Goal: Check status: Check status

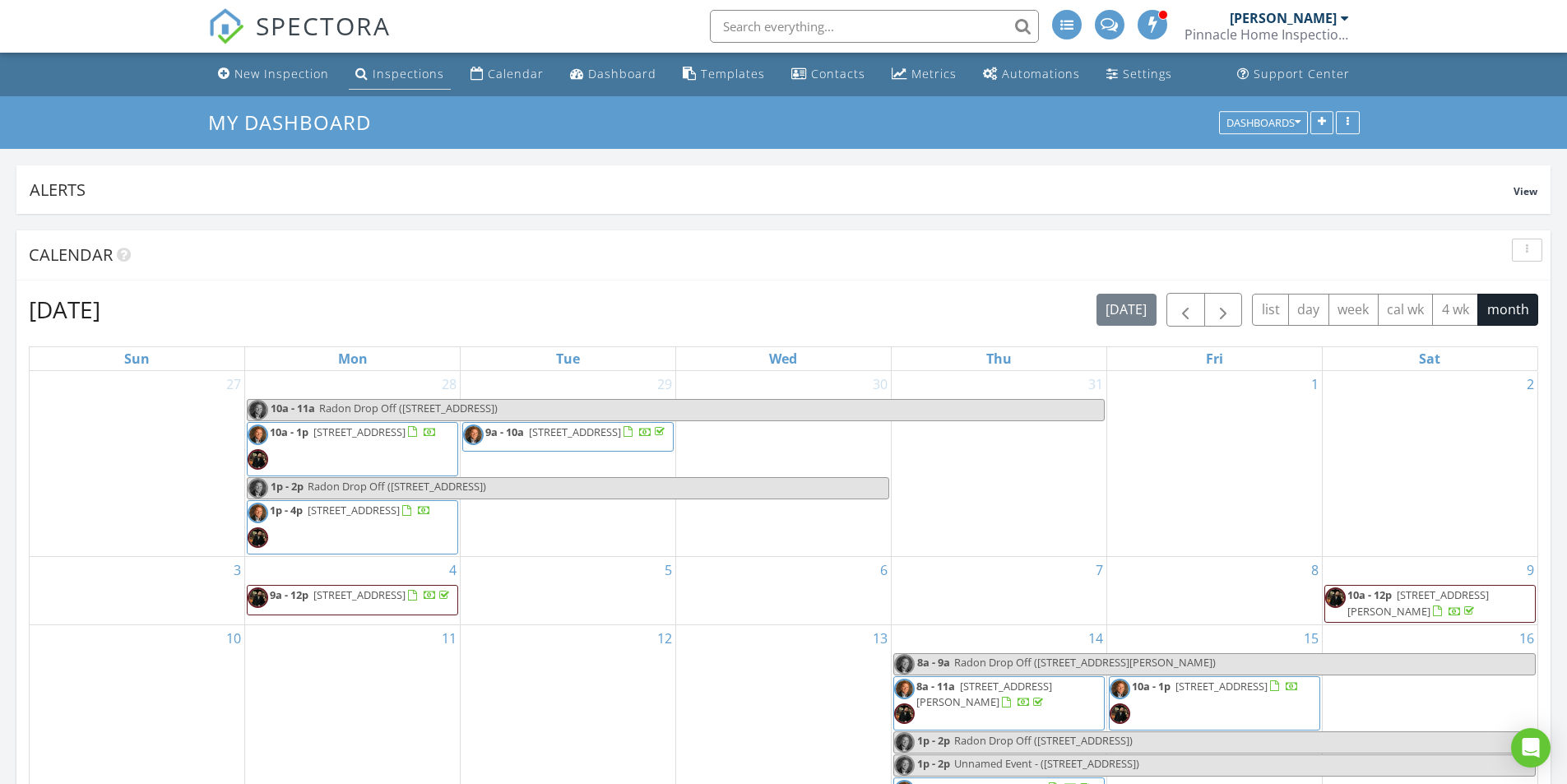
click at [401, 75] on div "Inspections" at bounding box center [408, 73] width 72 height 16
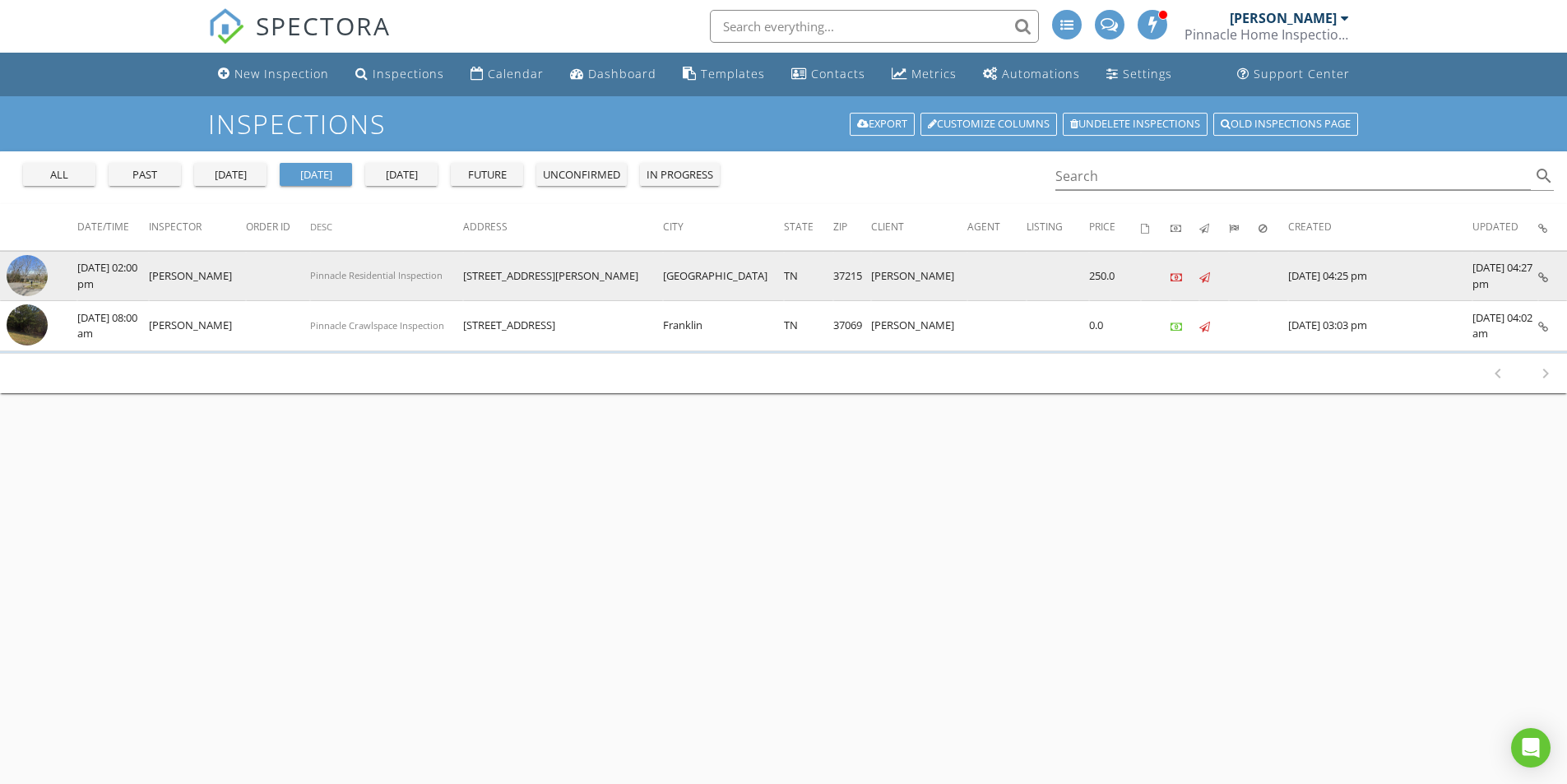
click at [20, 274] on img at bounding box center [27, 275] width 41 height 41
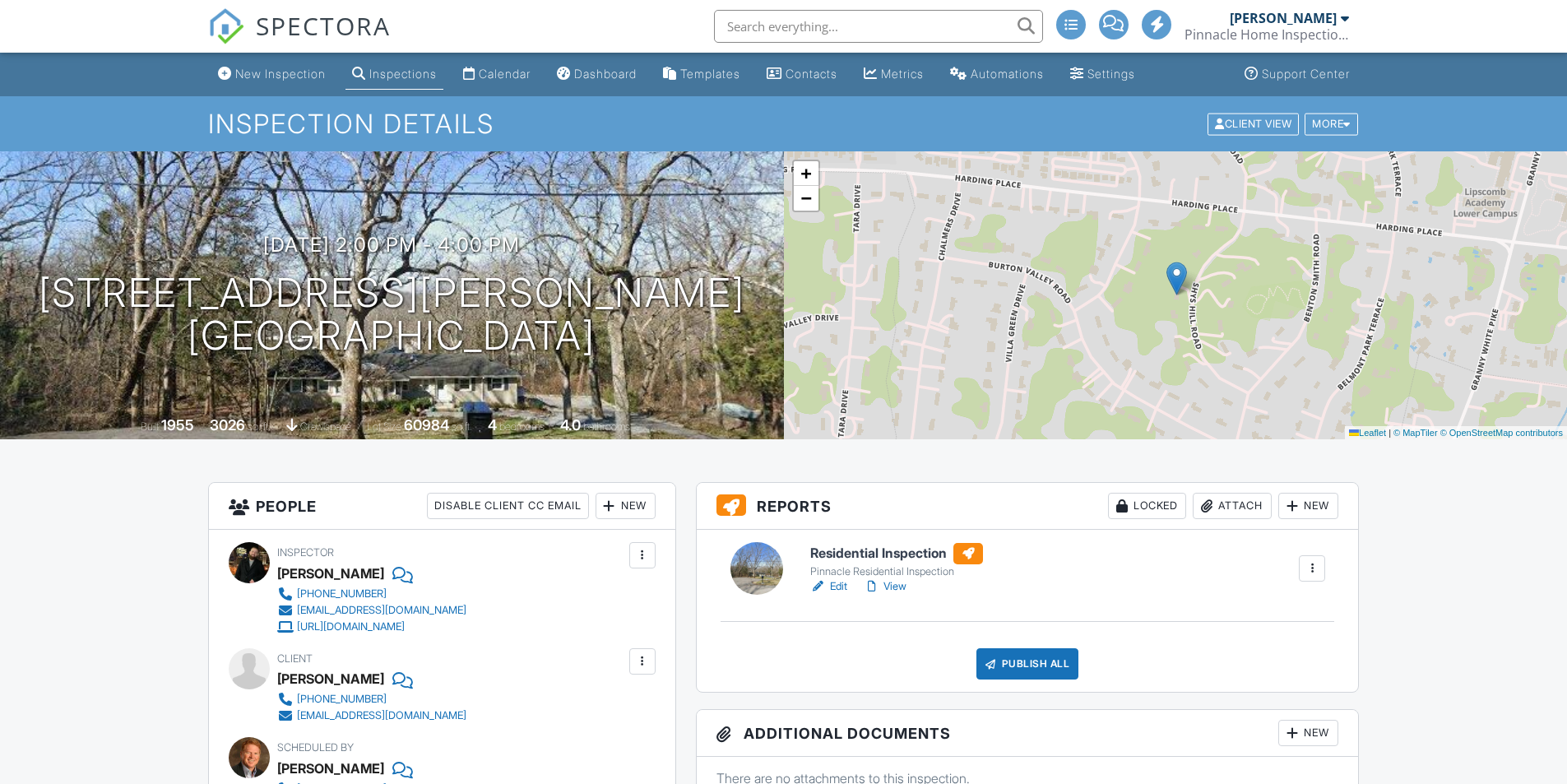
click at [904, 587] on link "View" at bounding box center [885, 586] width 43 height 17
